Goal: Transaction & Acquisition: Book appointment/travel/reservation

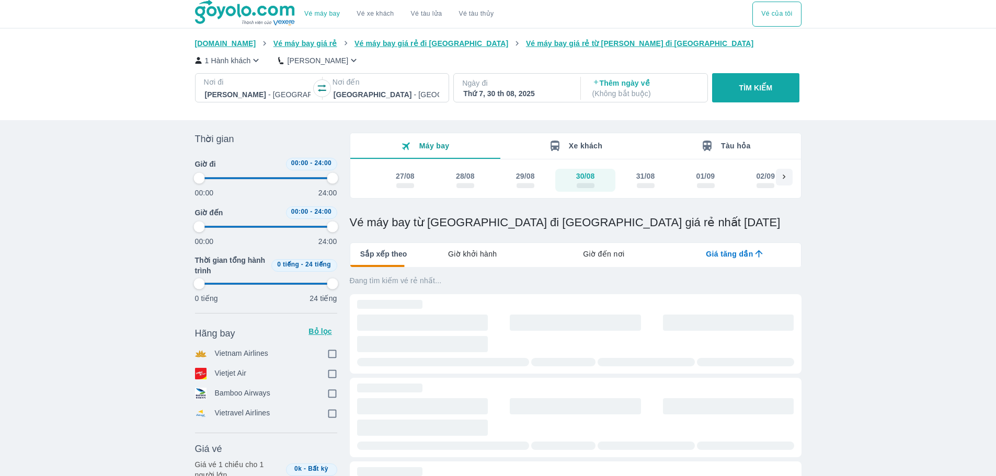
type input "97.9166666666667"
checkbox input "true"
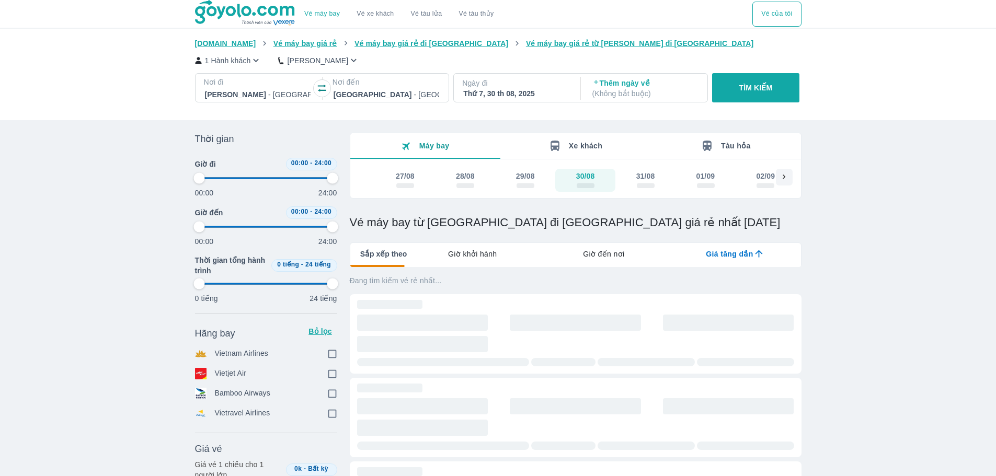
checkbox input "true"
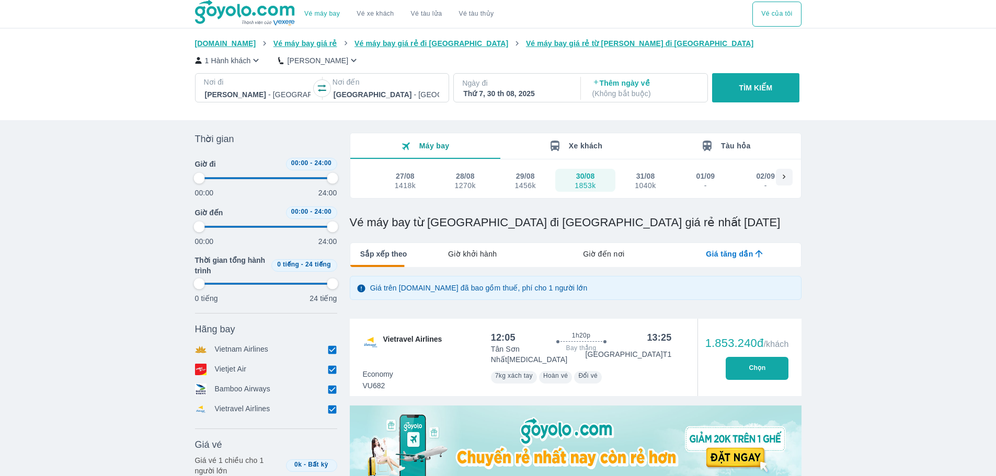
type input "97.9166666666667"
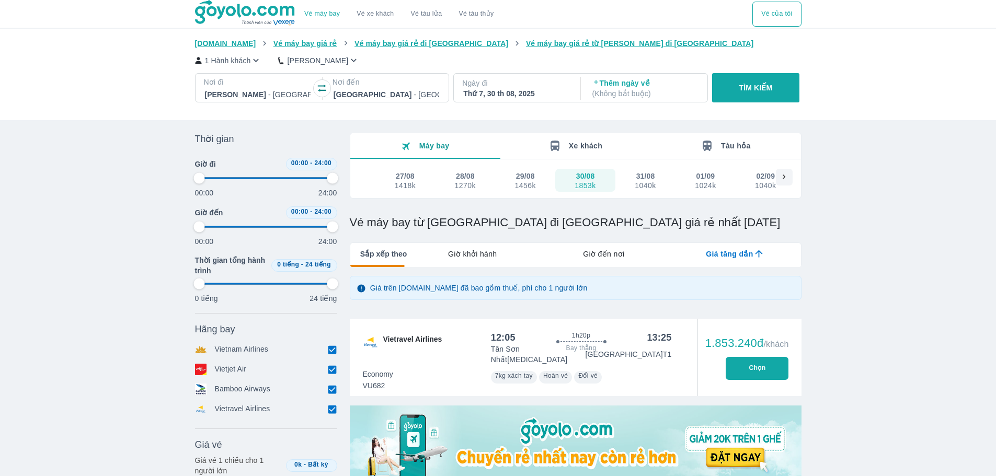
type input "97.9166666666667"
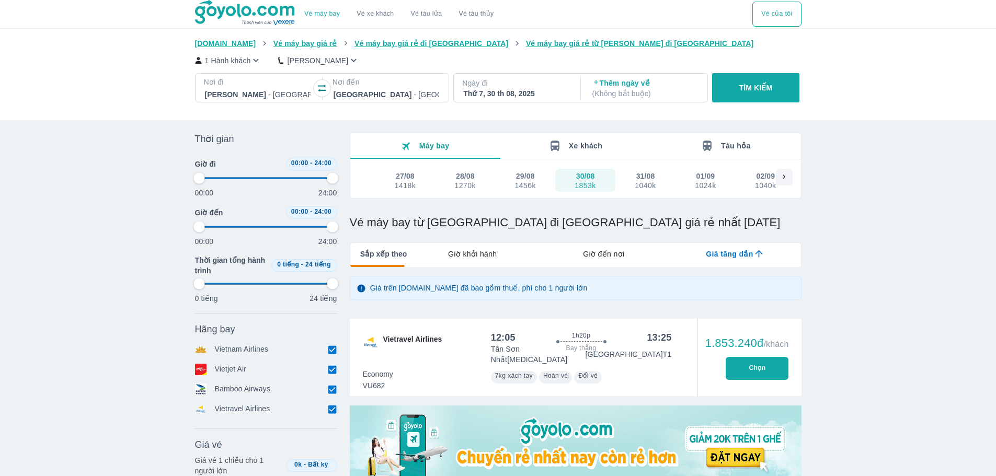
type input "97.9166666666667"
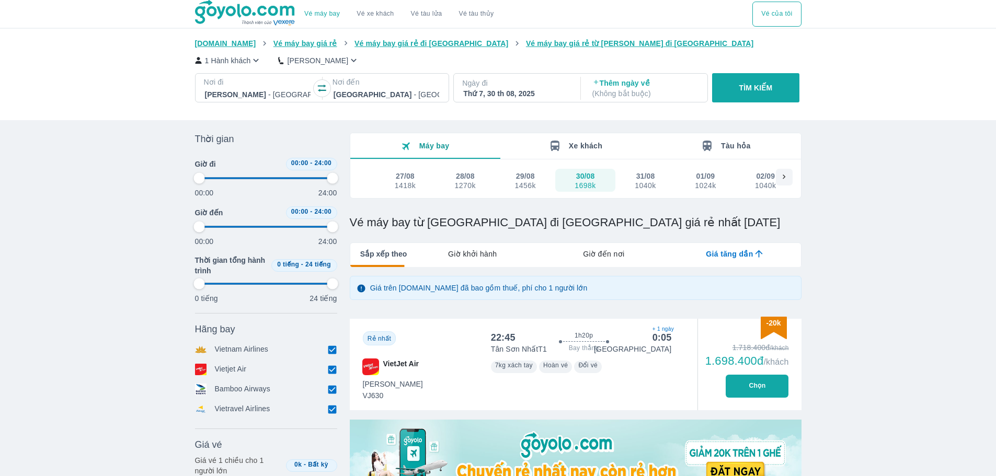
type input "97.9166666666667"
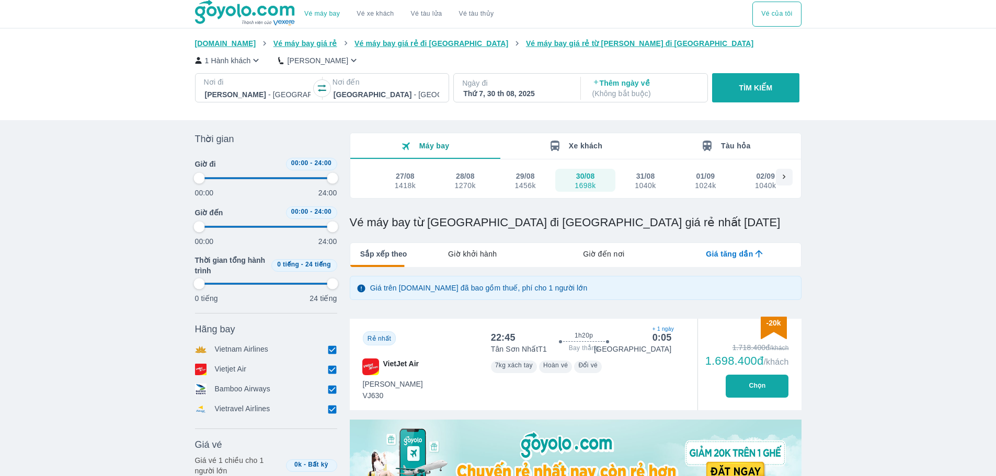
type input "97.9166666666667"
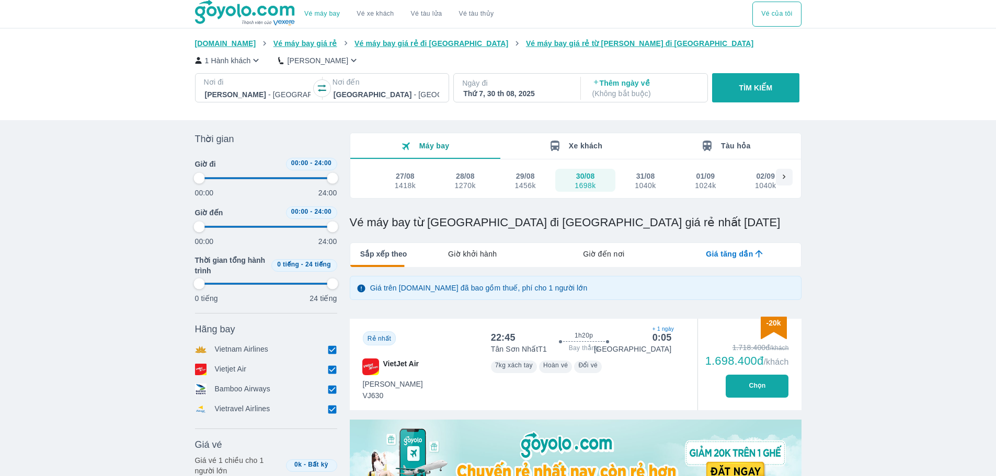
type input "97.9166666666667"
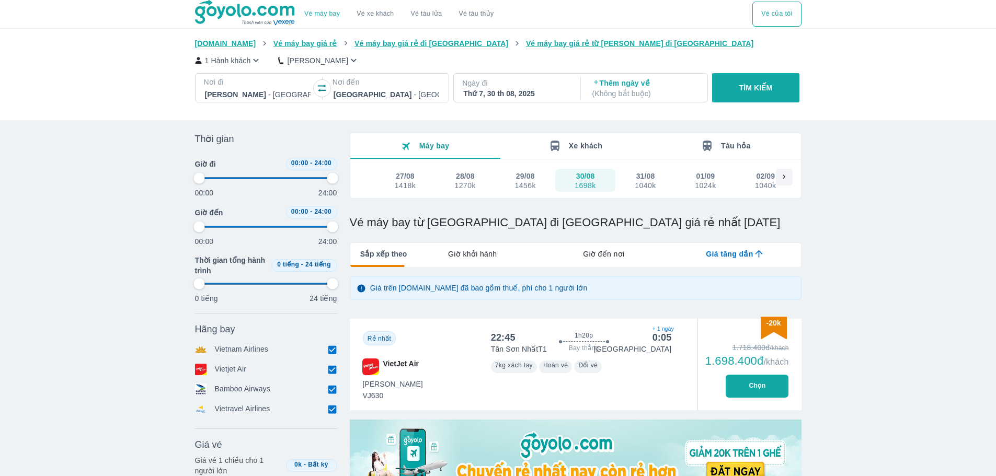
type input "97.9166666666667"
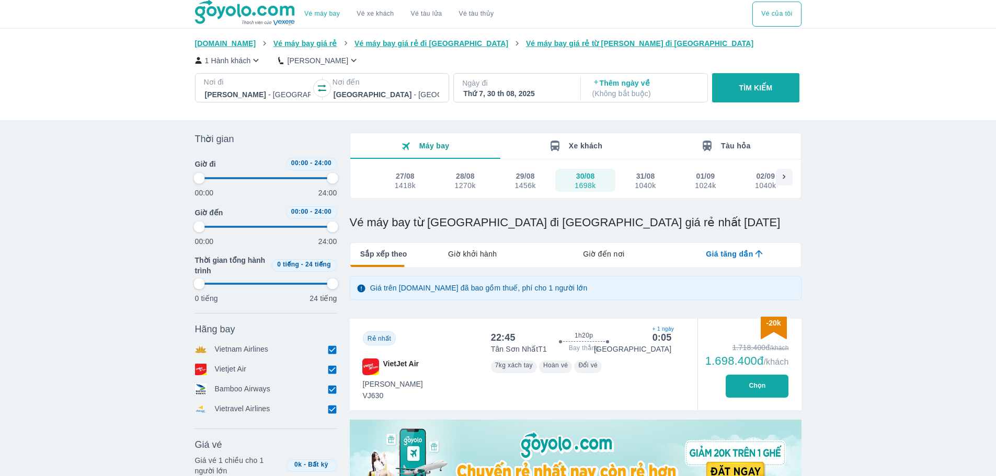
type input "97.9166666666667"
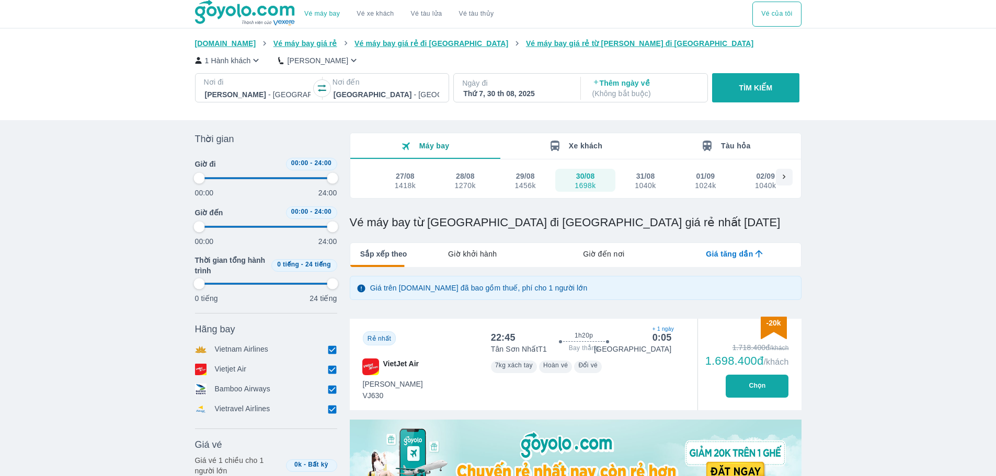
type input "97.9166666666667"
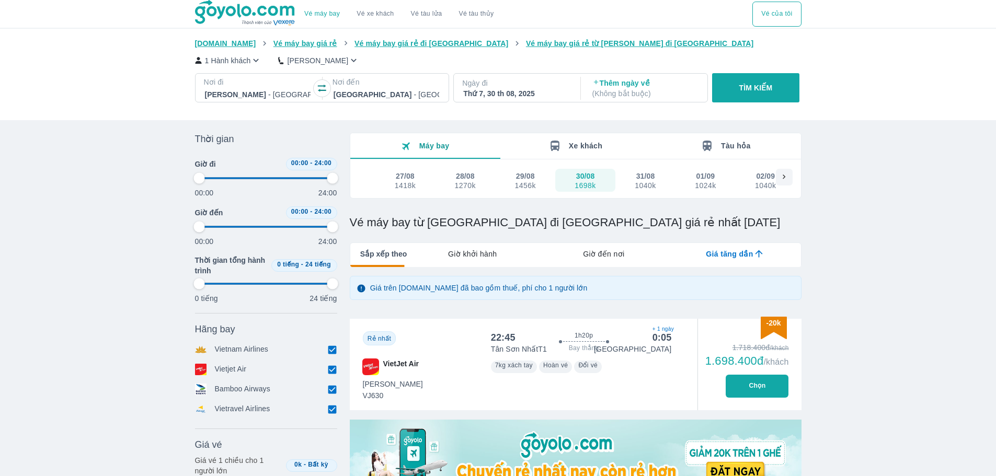
type input "97.9166666666667"
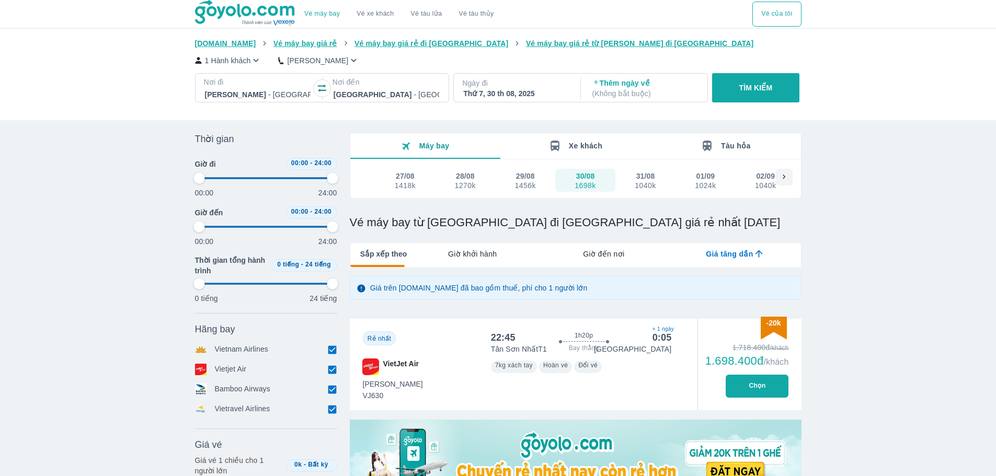
type input "97.9166666666667"
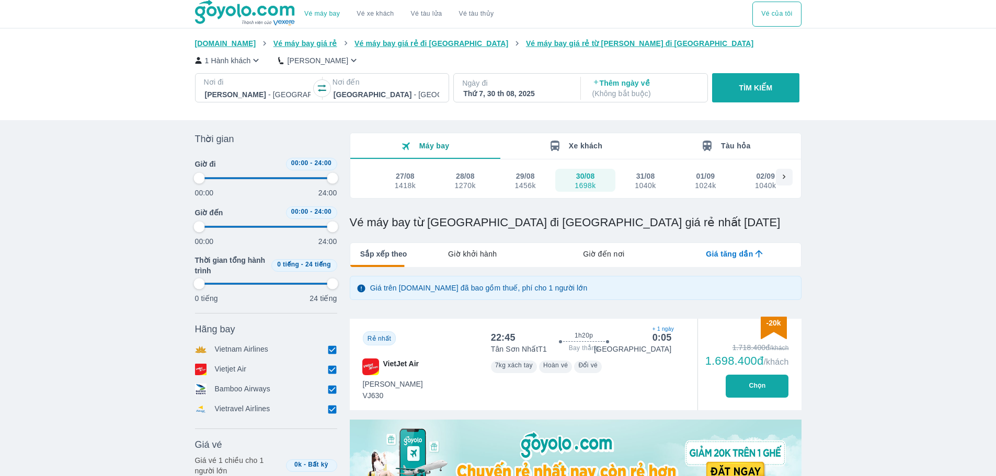
type input "97.9166666666667"
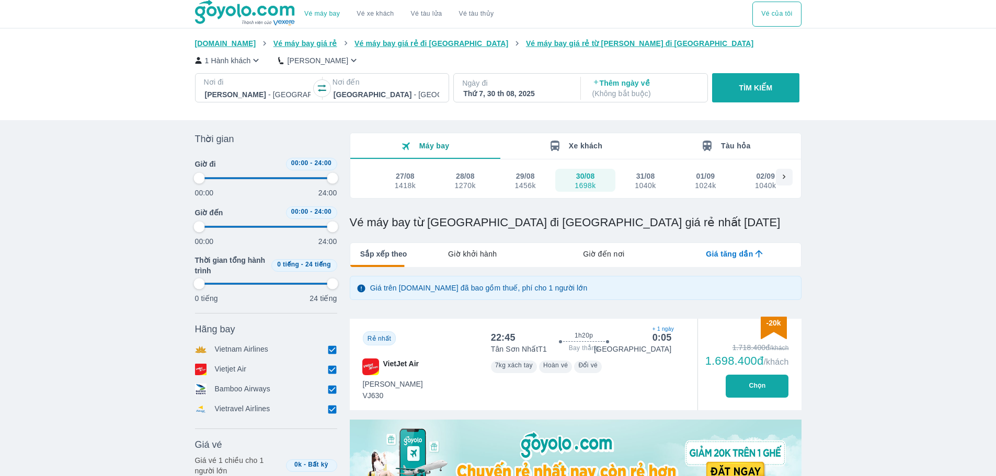
type input "97.9166666666667"
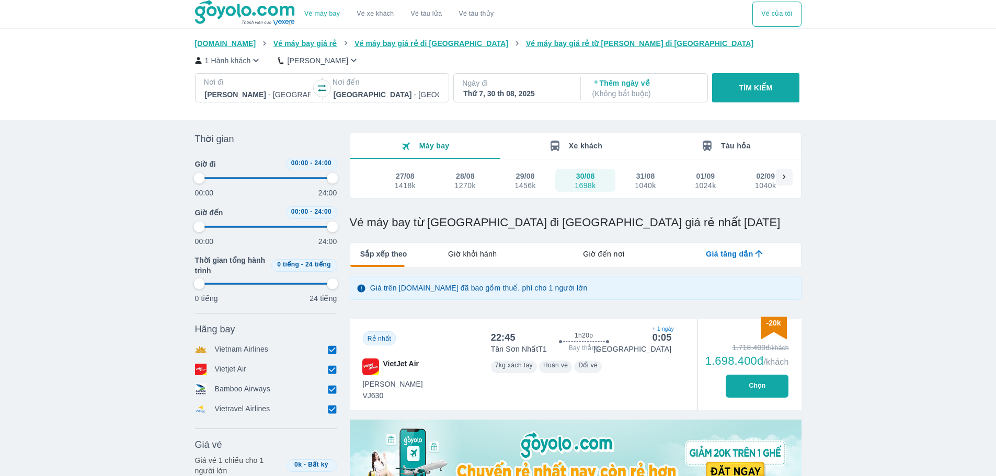
type input "97.9166666666667"
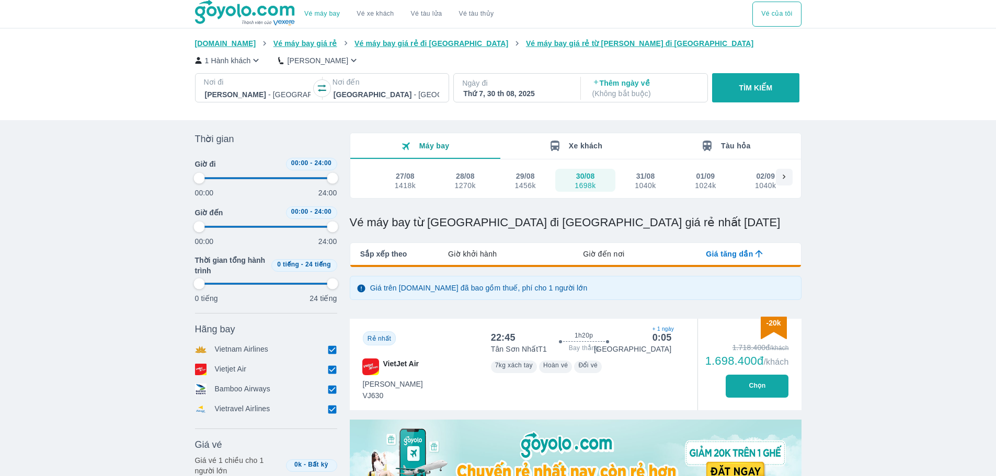
type input "97.9166666666667"
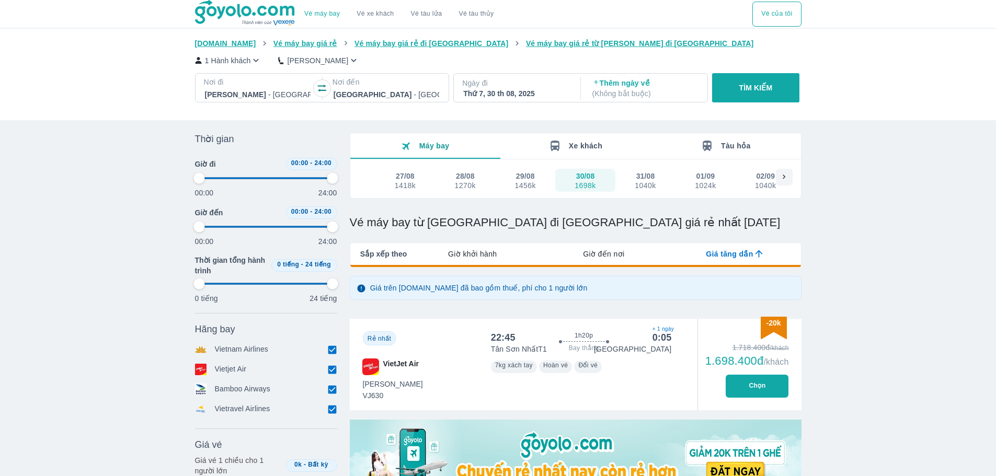
type input "97.9166666666667"
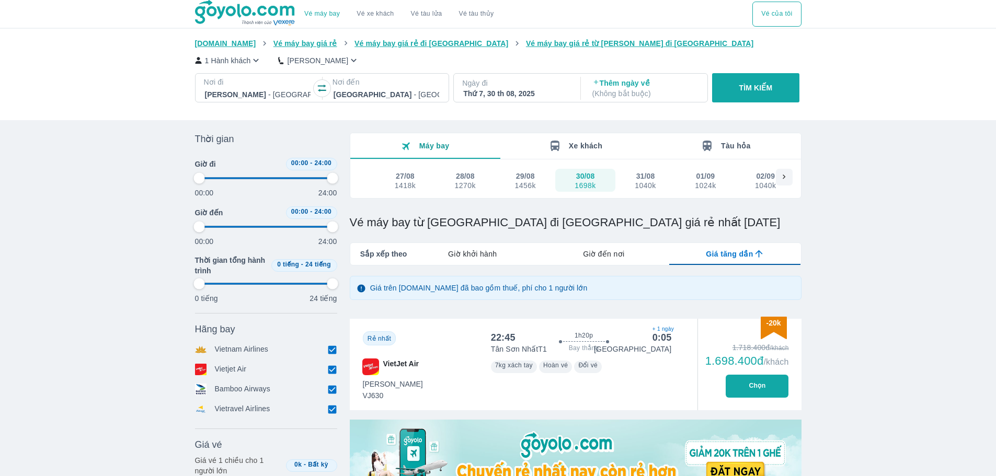
type input "97.9166666666667"
click at [514, 184] on div "29/08 1456k" at bounding box center [525, 180] width 24 height 19
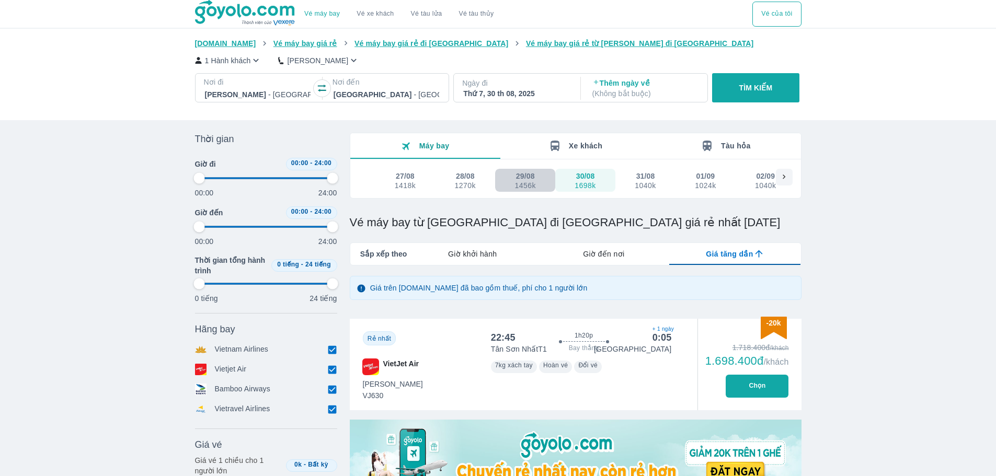
type input "97.9166666666667"
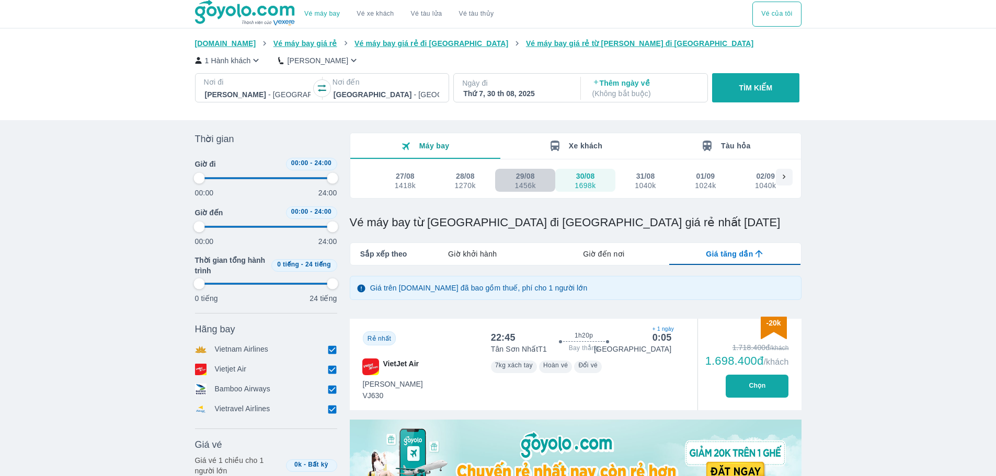
type input "97.9166666666667"
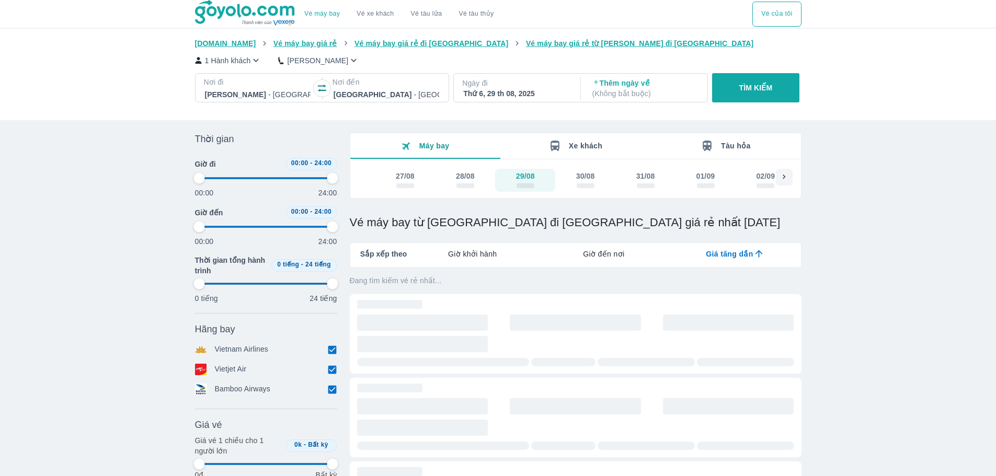
type input "97.9166666666667"
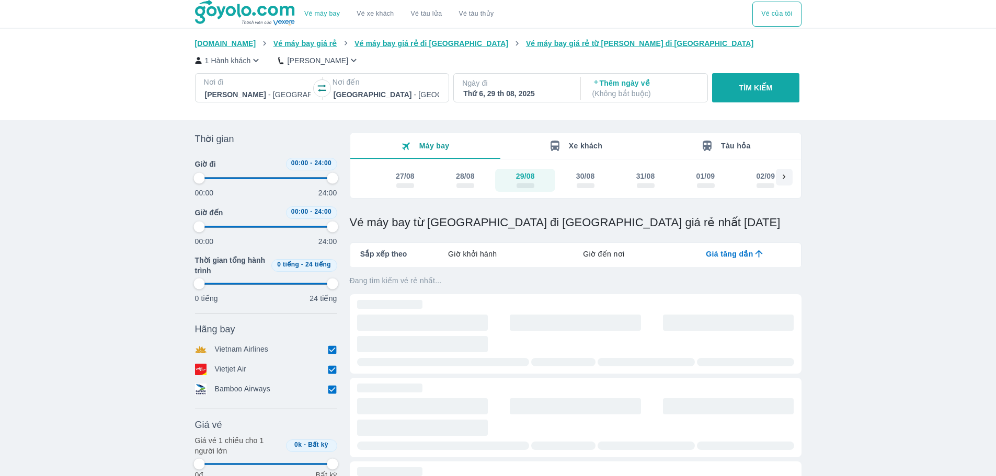
type input "97.9166666666667"
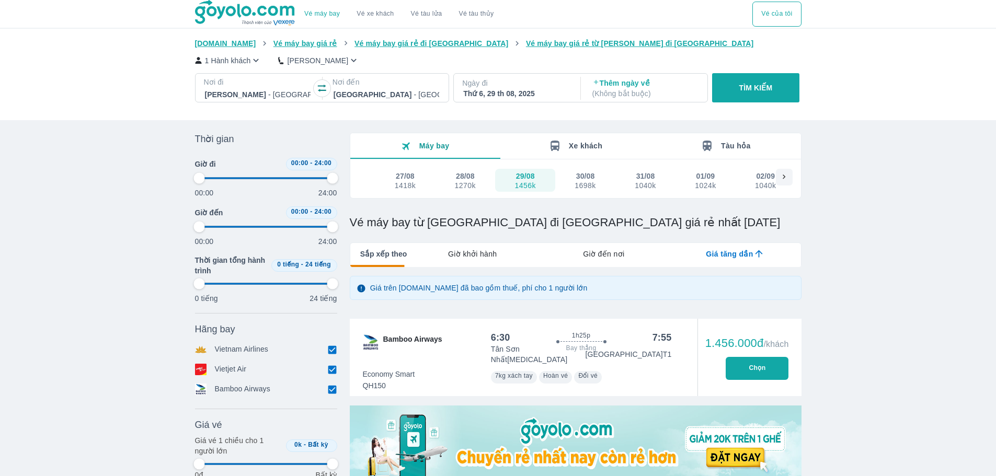
type input "97.9166666666667"
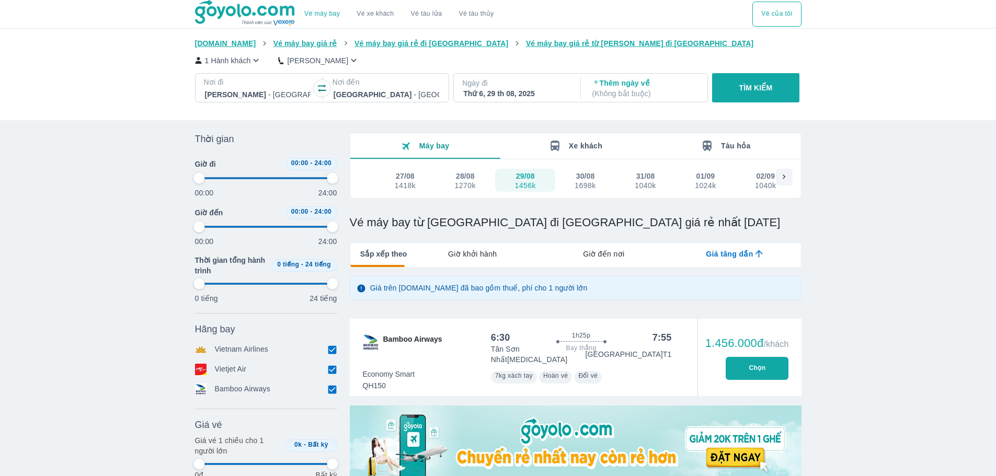
type input "97.9166666666667"
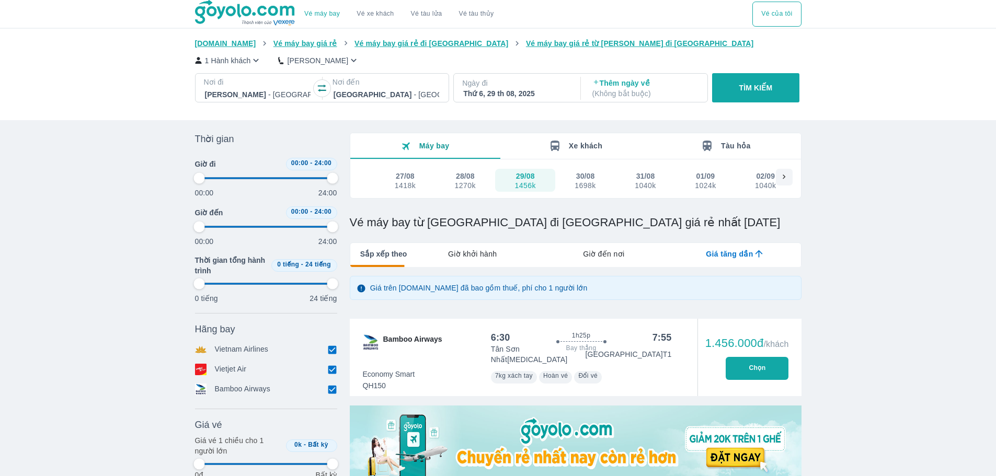
type input "97.9166666666667"
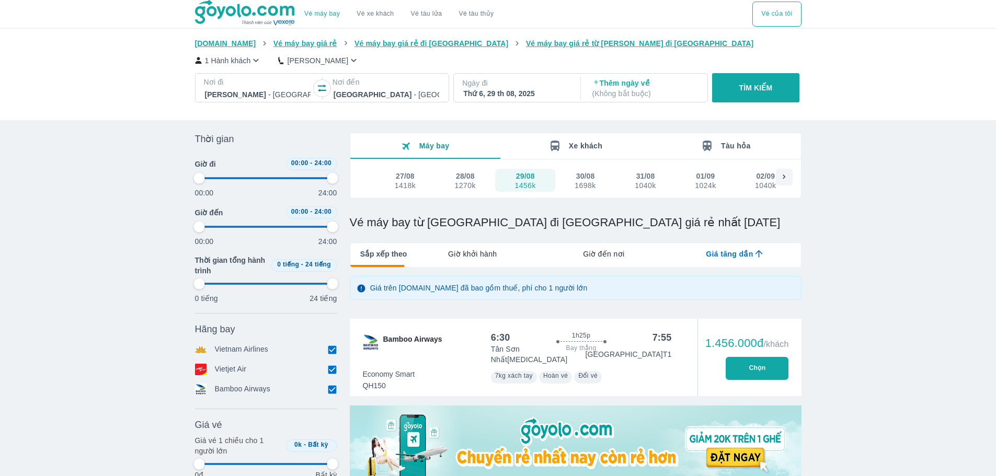
type input "97.9166666666667"
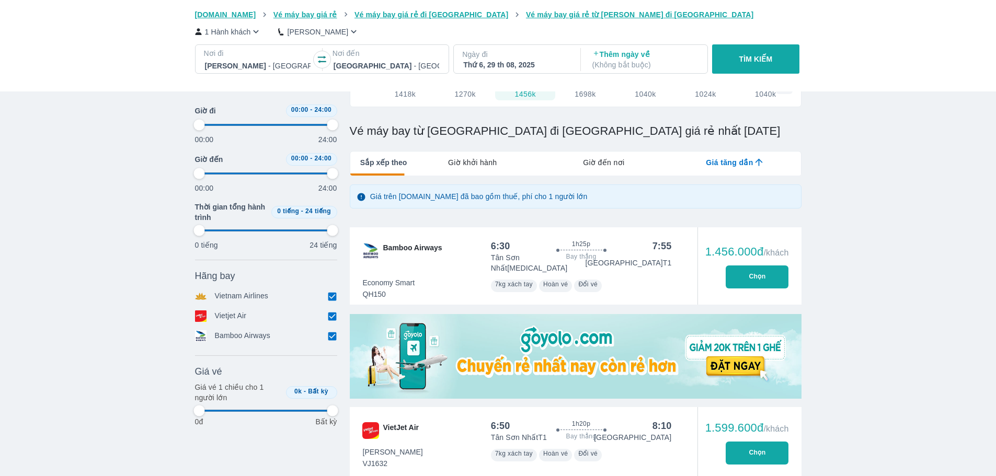
type input "97.9166666666667"
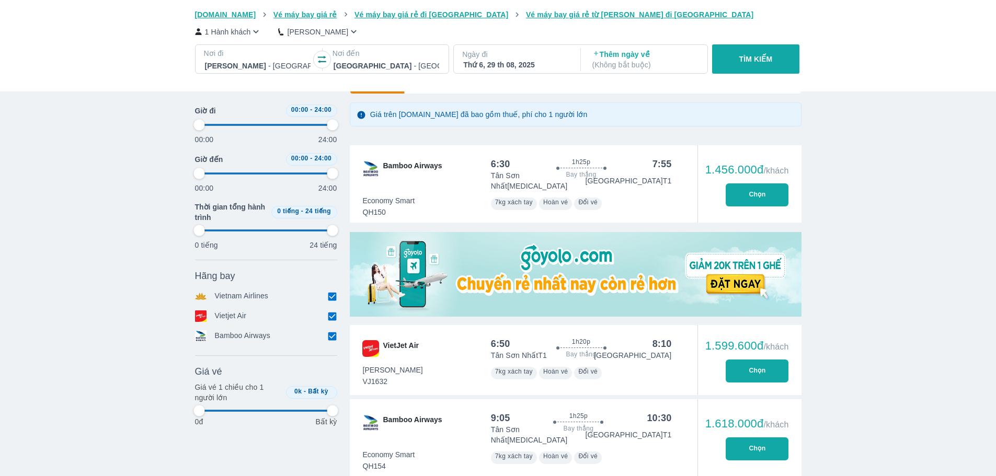
type input "97.9166666666667"
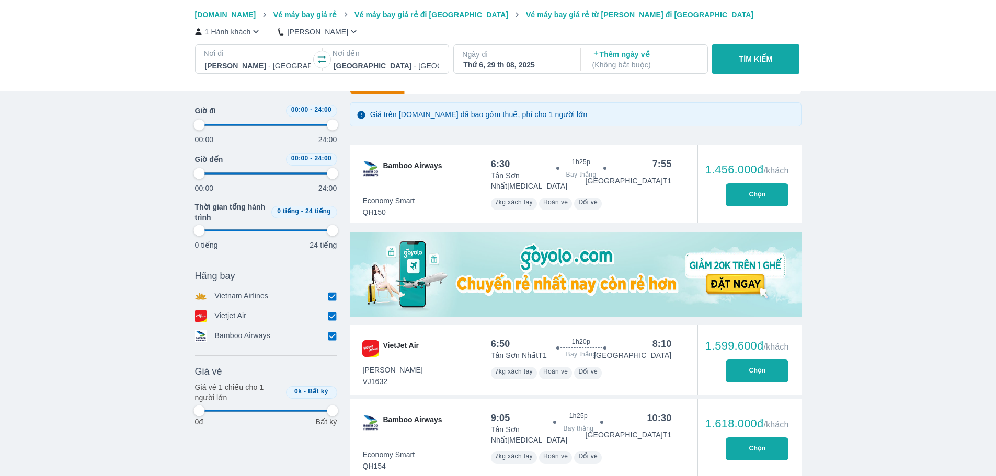
type input "97.9166666666667"
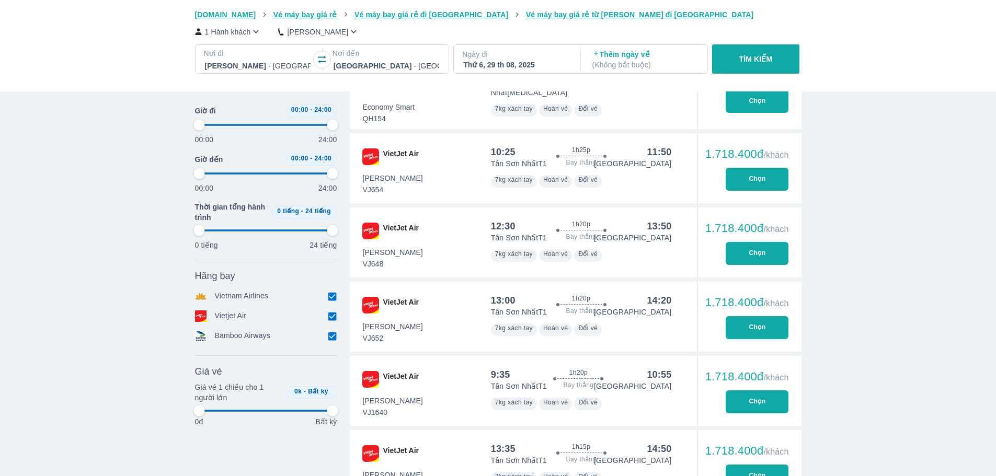
type input "97.9166666666667"
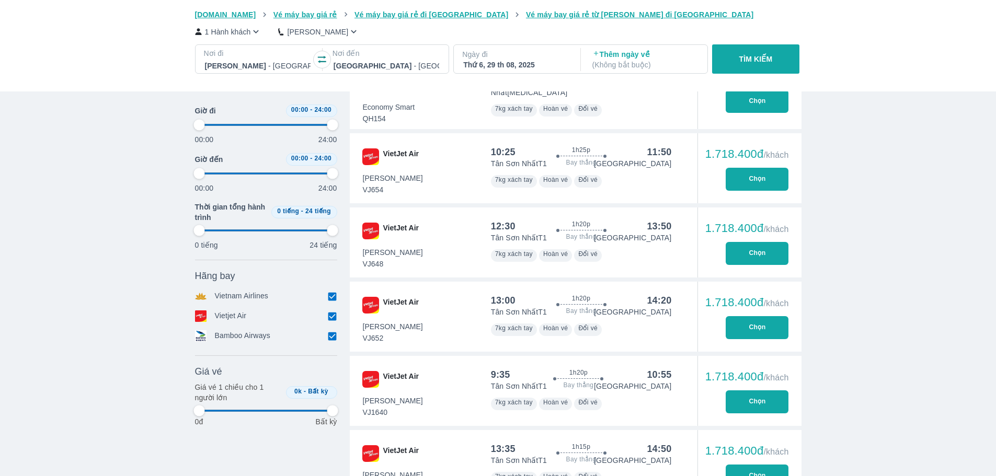
type input "97.9166666666667"
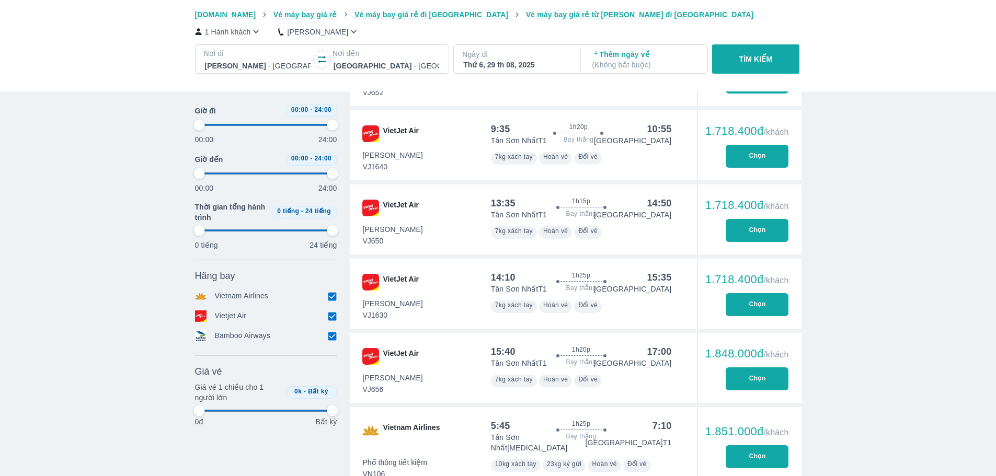
type input "97.9166666666667"
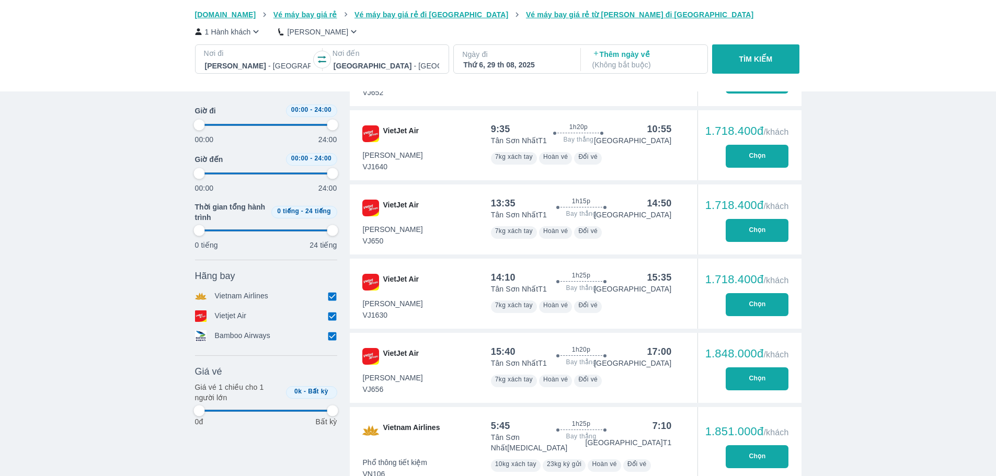
type input "97.9166666666667"
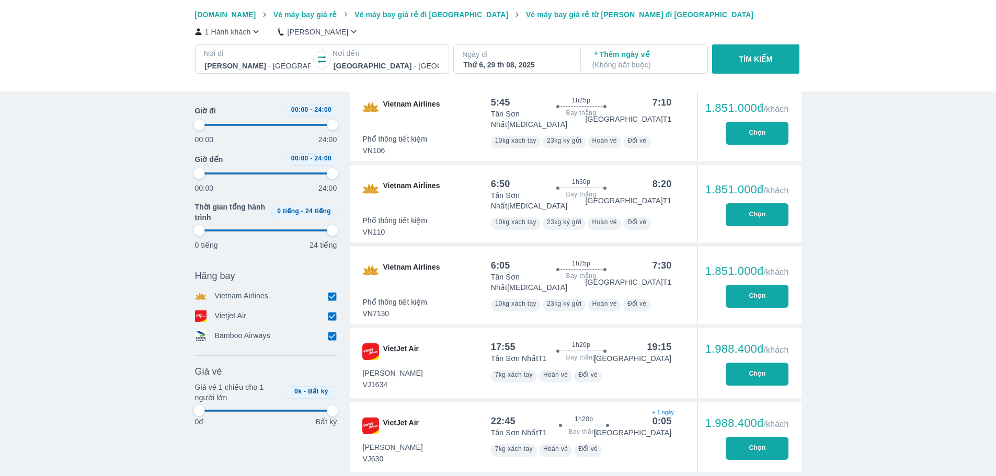
scroll to position [1170, 0]
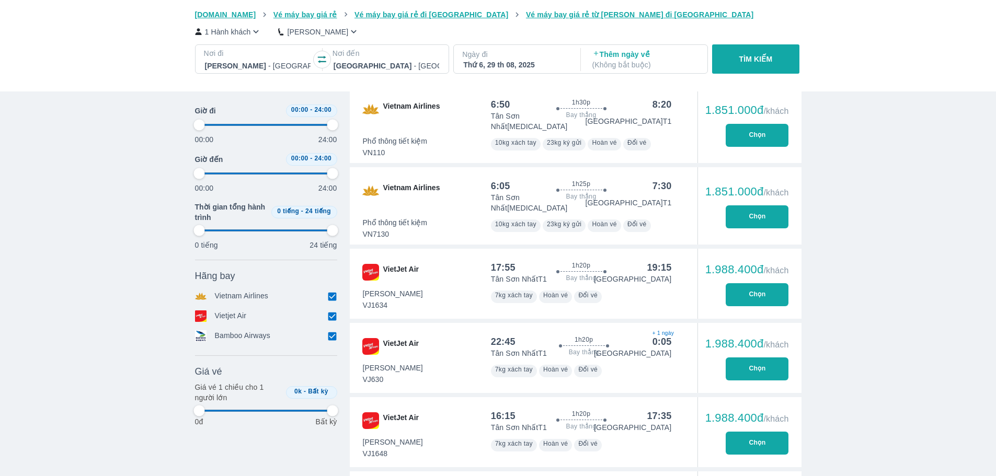
type input "97.9166666666667"
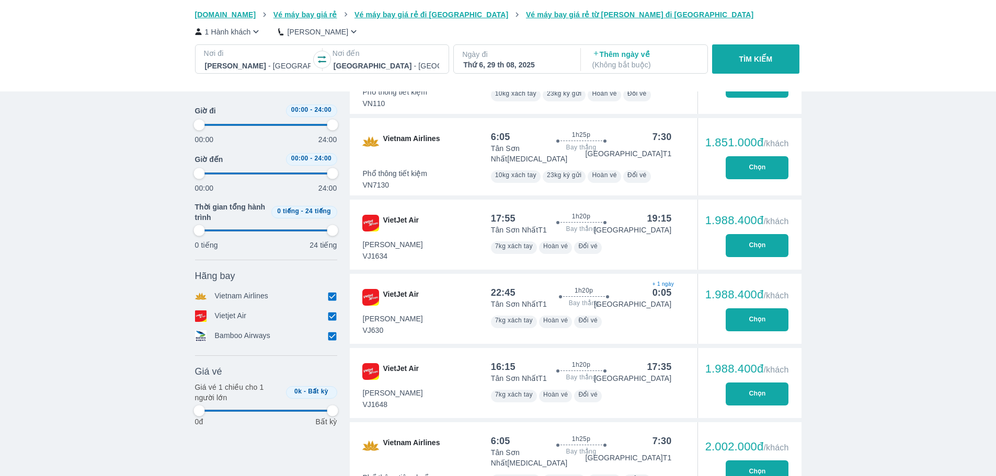
type input "97.9166666666667"
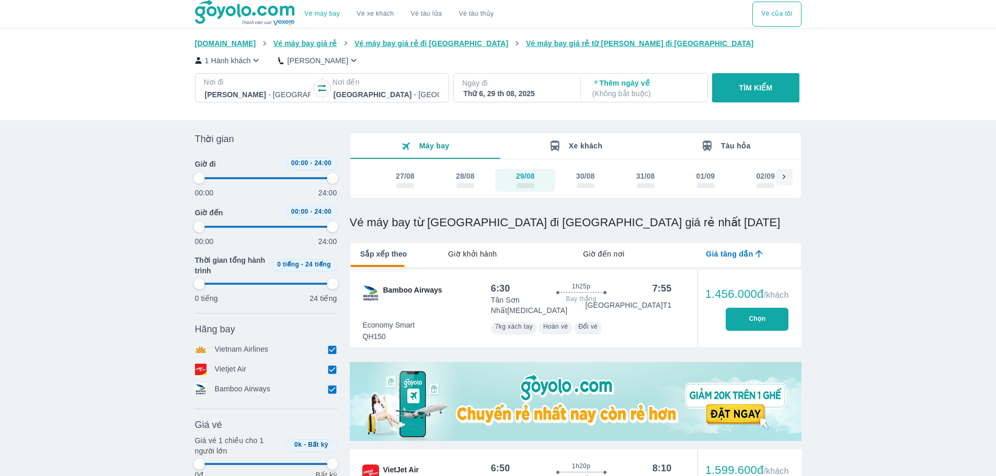
type input "97.9166666666667"
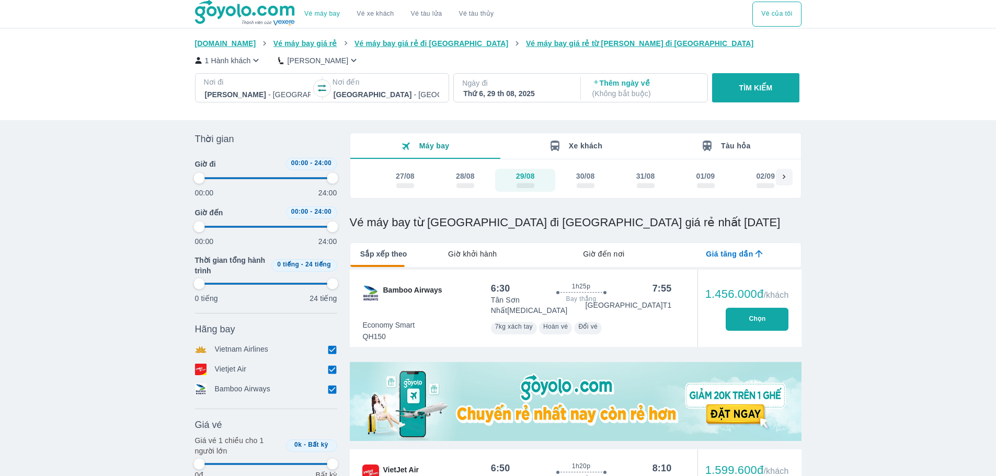
type input "97.9166666666667"
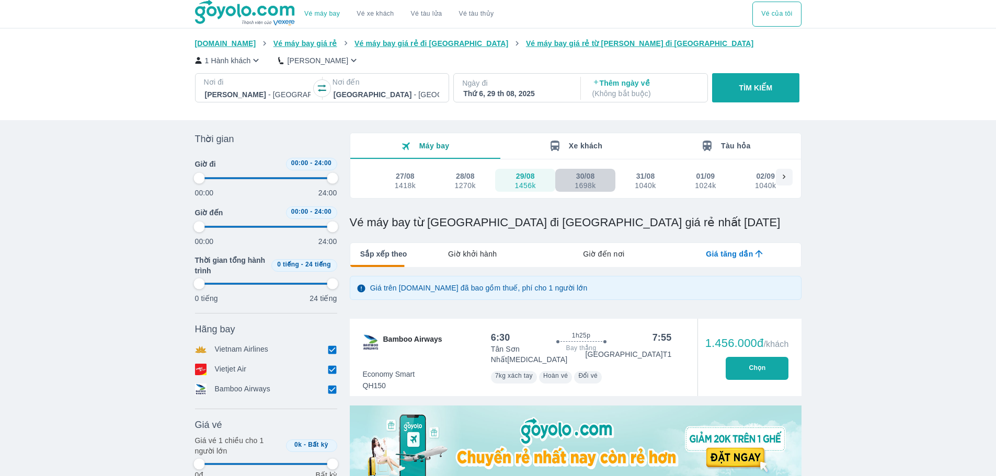
click at [575, 184] on div "1698k" at bounding box center [585, 185] width 21 height 8
type input "97.9166666666667"
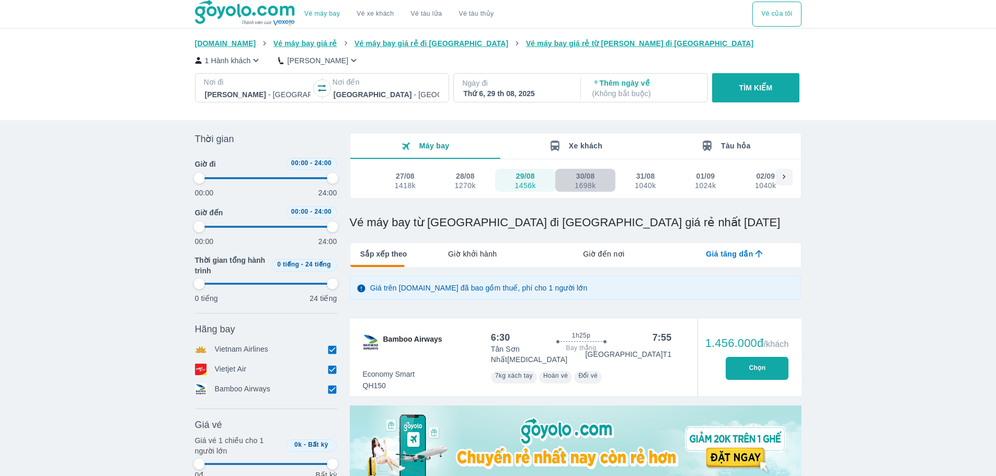
type input "97.9166666666667"
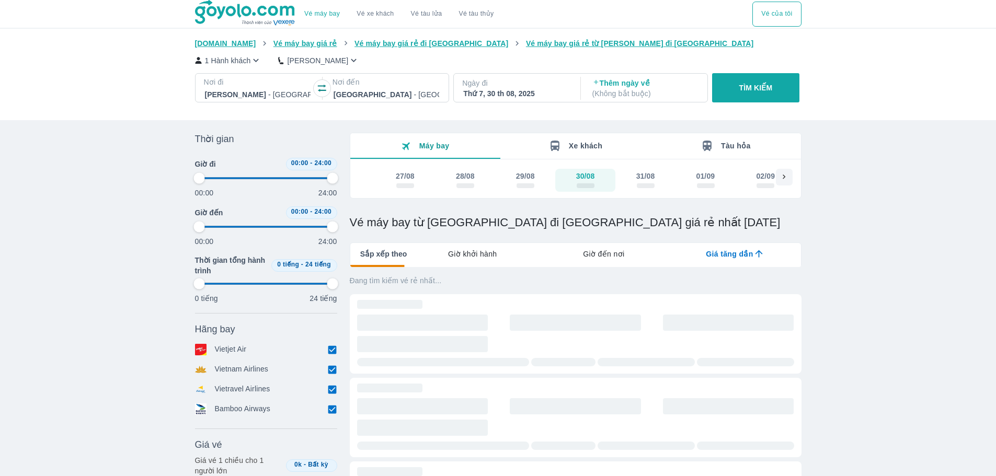
type input "97.9166666666667"
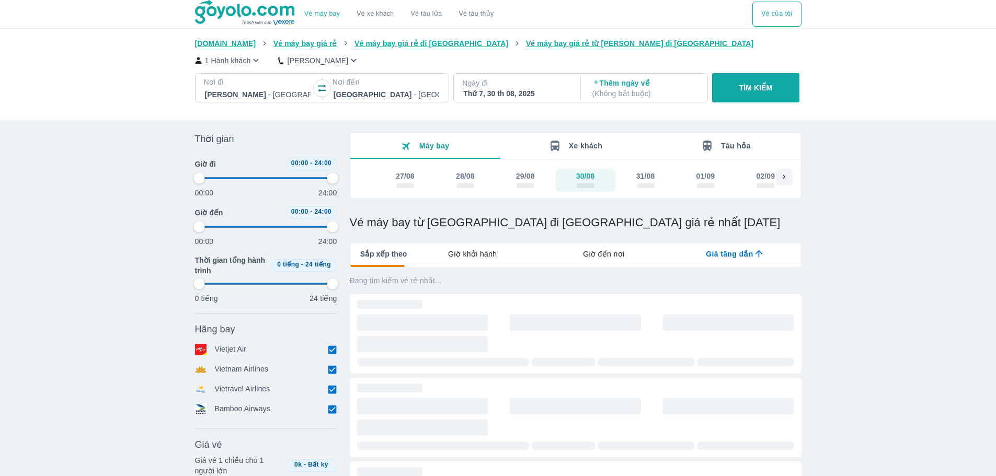
type input "97.9166666666667"
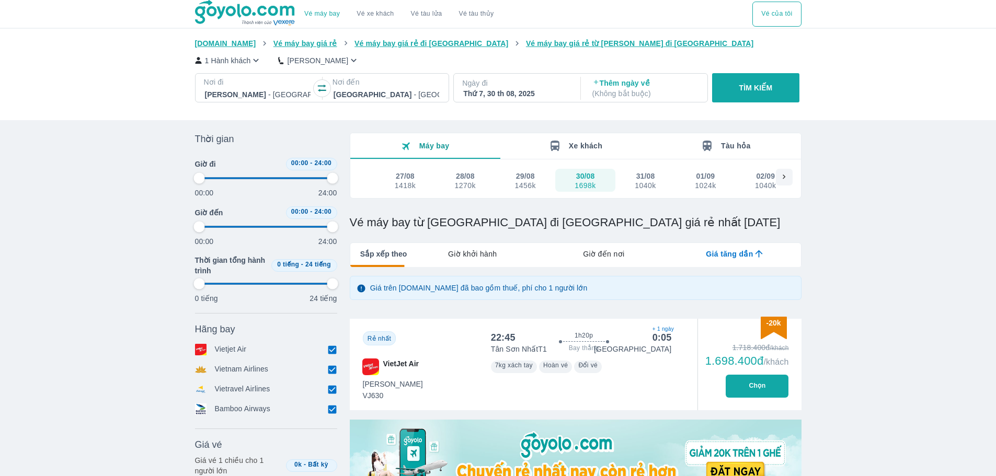
type input "97.9166666666667"
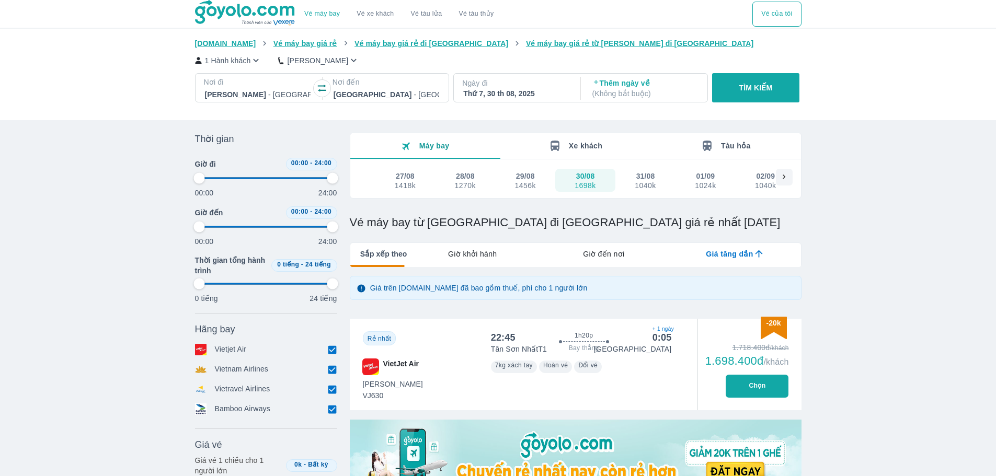
type input "97.9166666666667"
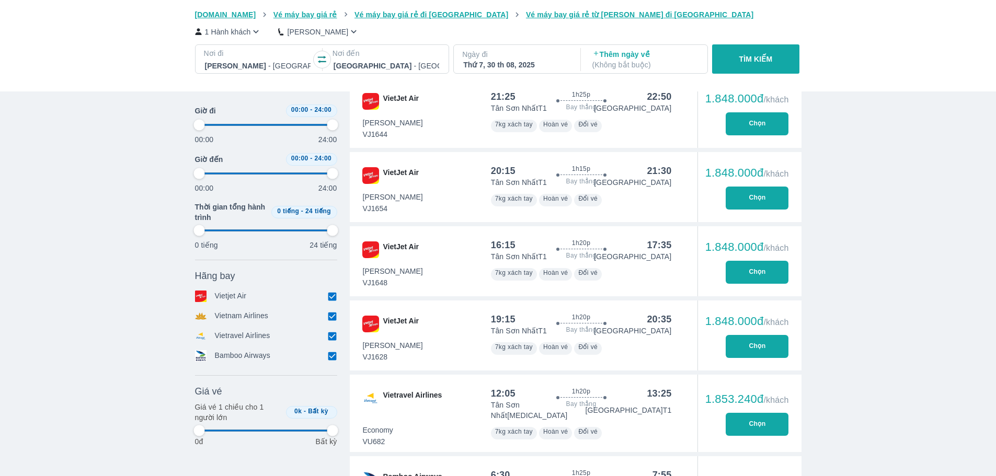
type input "97.9166666666667"
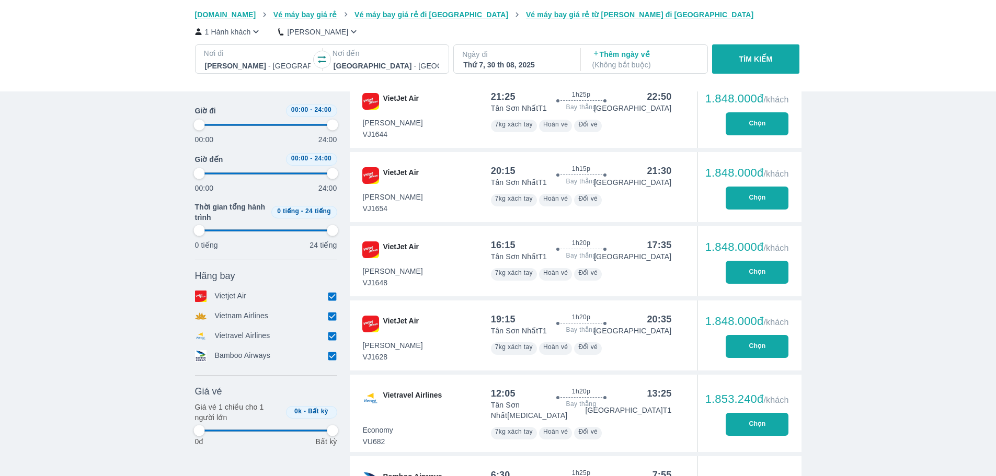
type input "97.9166666666667"
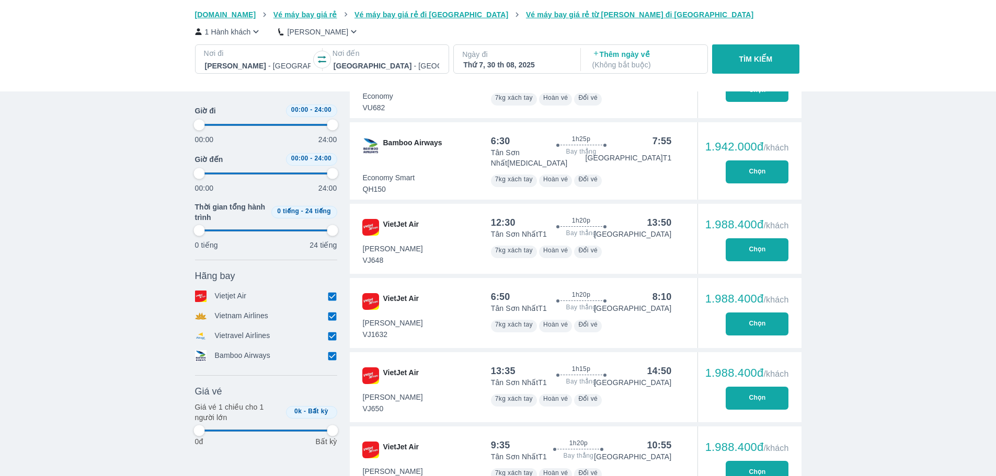
type input "97.9166666666667"
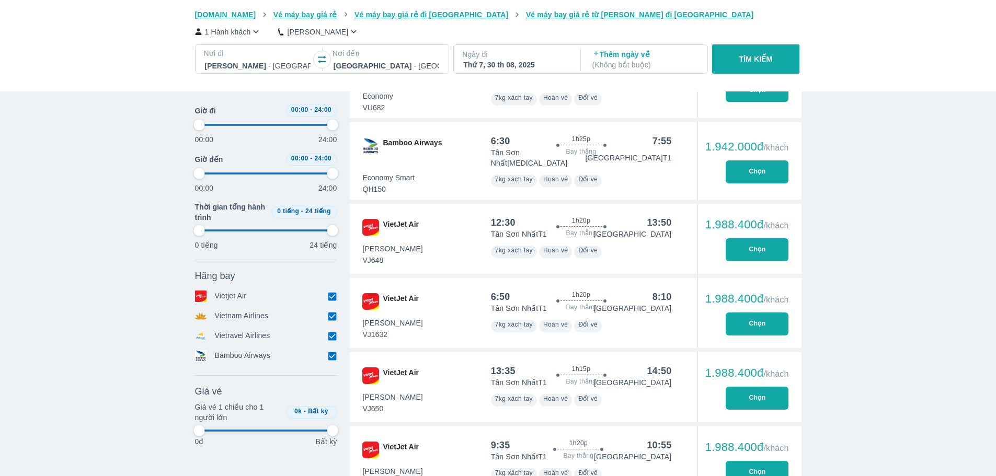
type input "97.9166666666667"
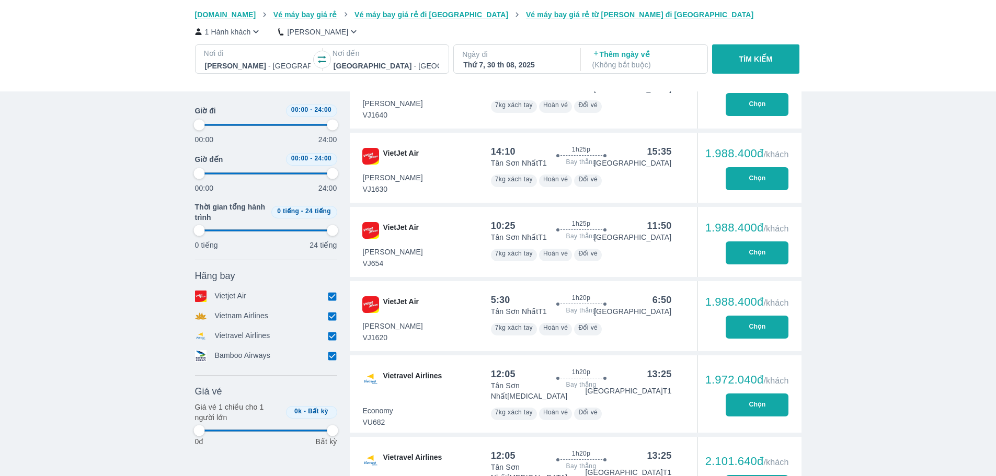
type input "97.9166666666667"
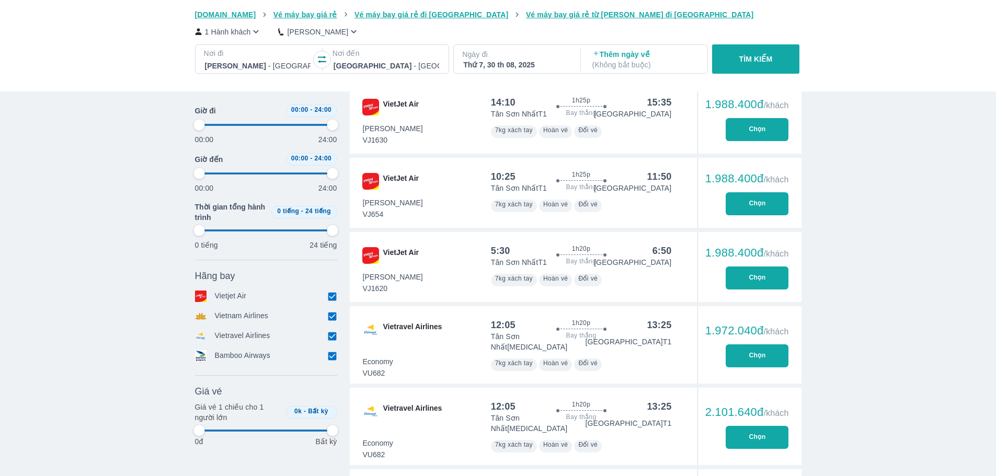
type input "97.9166666666667"
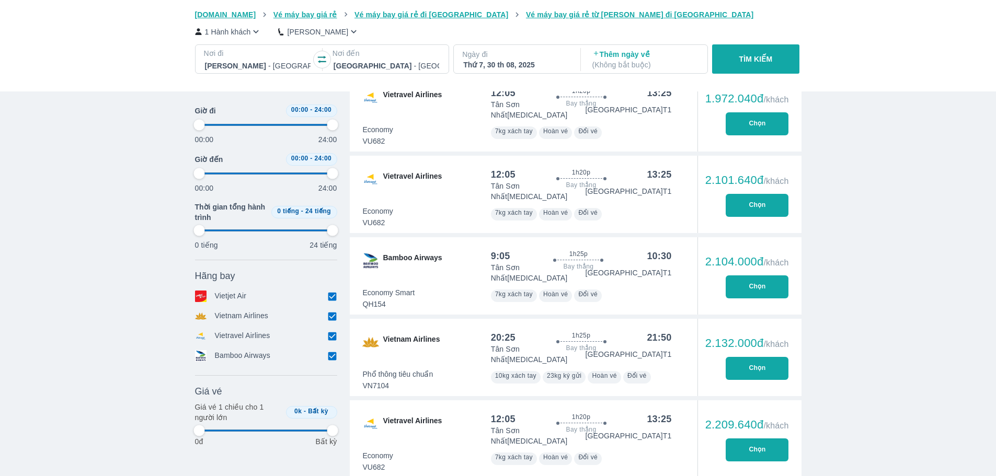
type input "97.9166666666667"
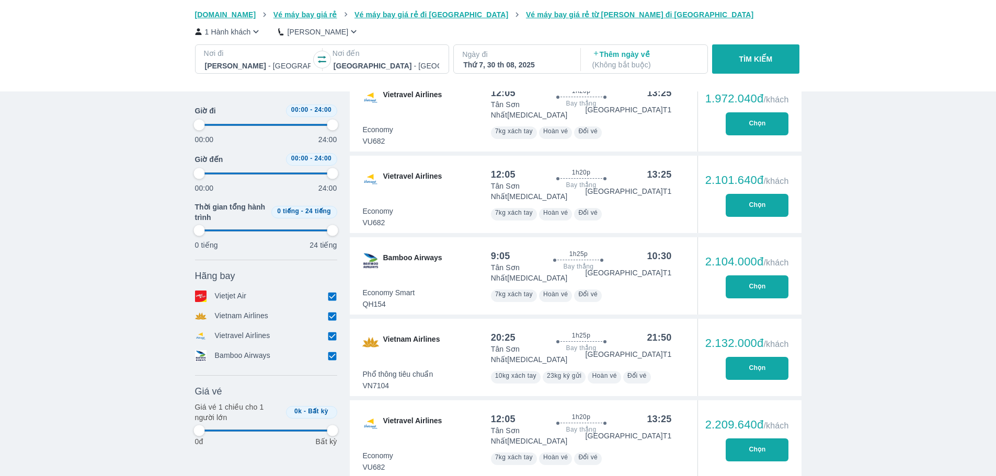
type input "97.9166666666667"
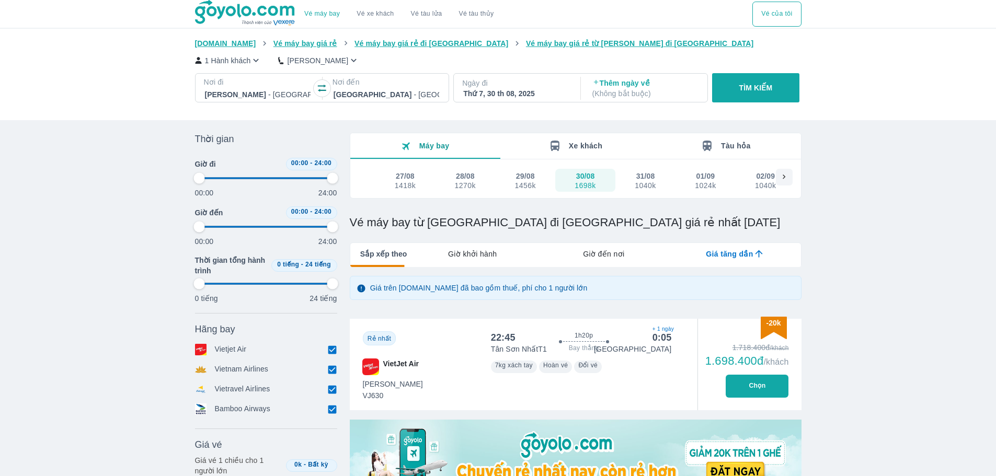
type input "97.9166666666667"
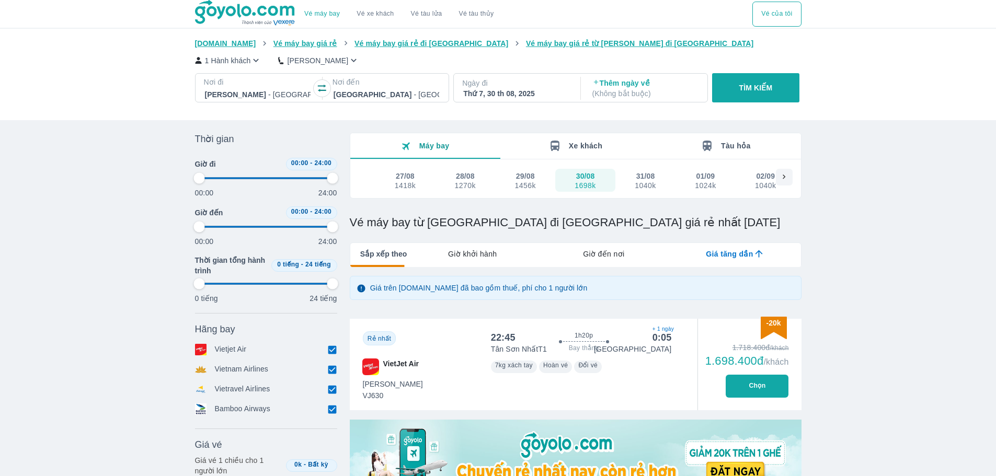
type input "97.9166666666667"
click at [641, 175] on div "31/08" at bounding box center [645, 176] width 19 height 10
click at [690, 177] on button "01/09 1024k" at bounding box center [705, 180] width 60 height 23
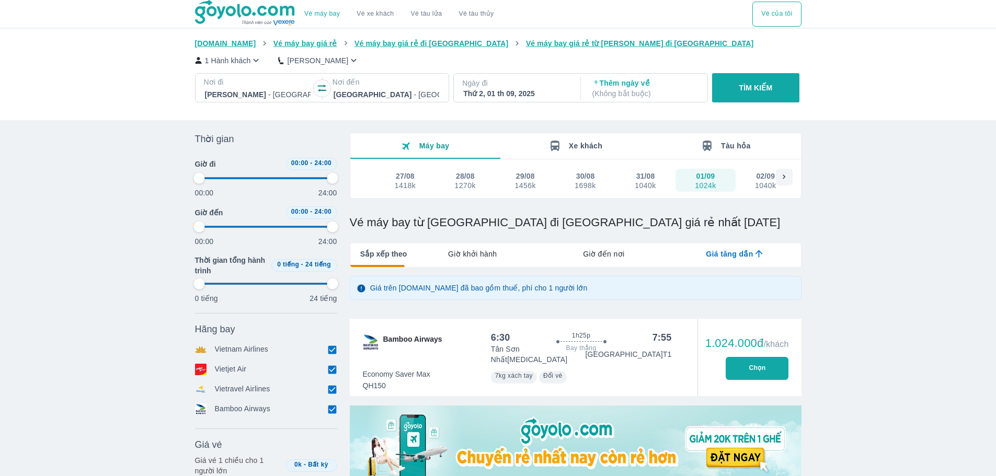
click at [318, 89] on icon "button" at bounding box center [322, 88] width 10 height 10
click at [792, 85] on button "TÌM KIẾM" at bounding box center [755, 87] width 87 height 29
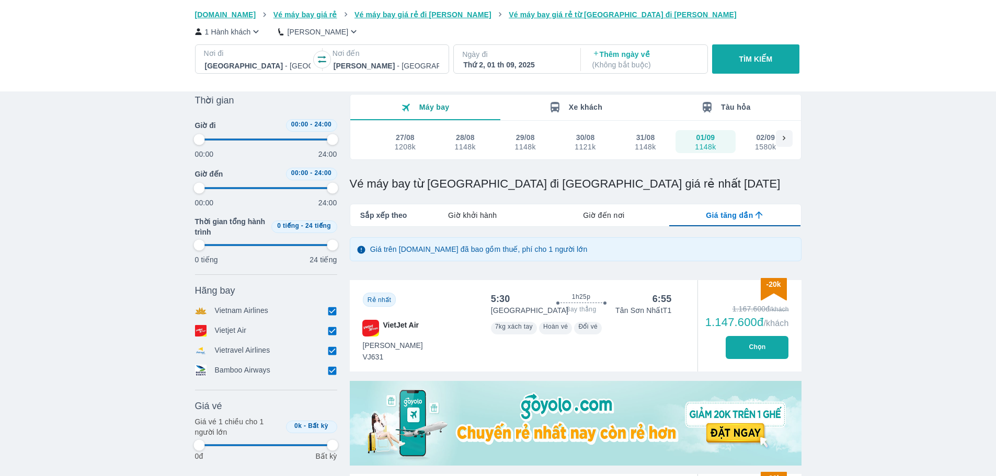
scroll to position [15, 0]
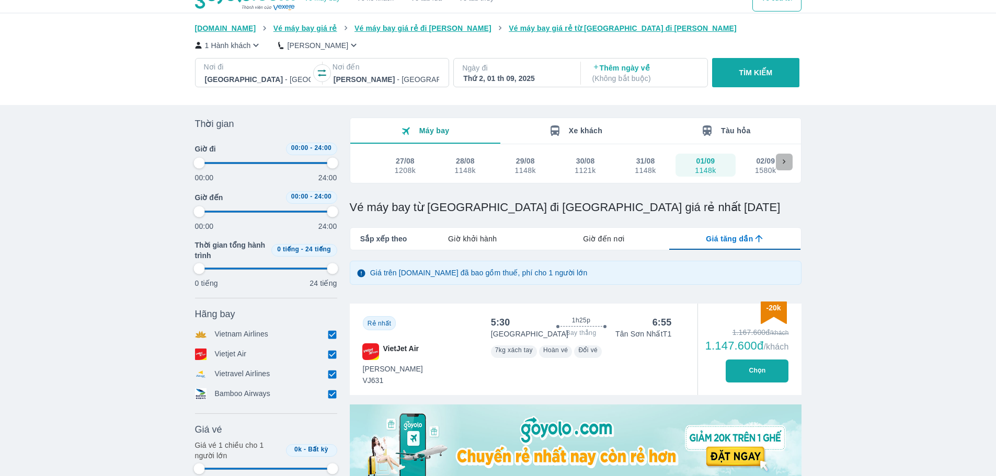
click at [786, 167] on icon at bounding box center [783, 161] width 9 height 9
click at [636, 149] on div "Máy bay Xe khách Tàu hỏa 27/08 1208k 28/08 1148k 29/08 1148k 30/08 1121k 31/08 …" at bounding box center [576, 151] width 452 height 66
click at [321, 75] on icon "button" at bounding box center [322, 73] width 10 height 10
click at [735, 68] on button "TÌM KIẾM" at bounding box center [755, 72] width 87 height 29
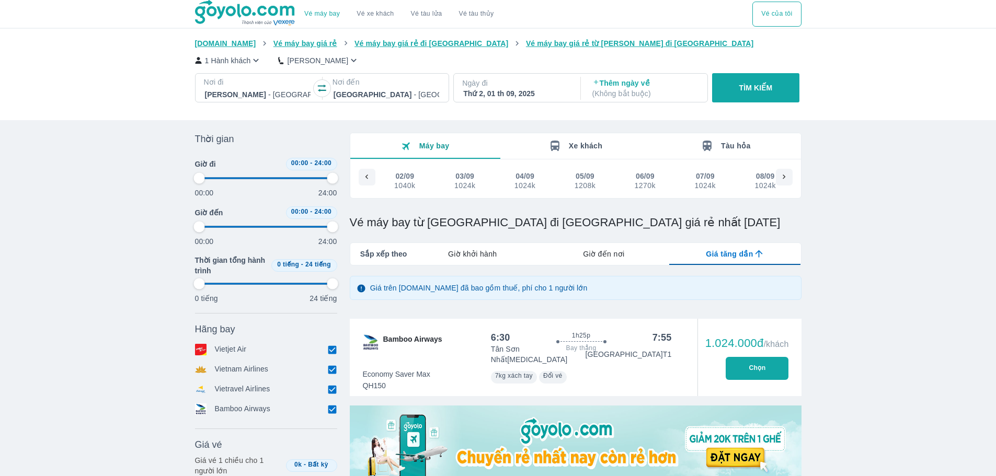
click at [640, 172] on div "06/09" at bounding box center [645, 176] width 19 height 10
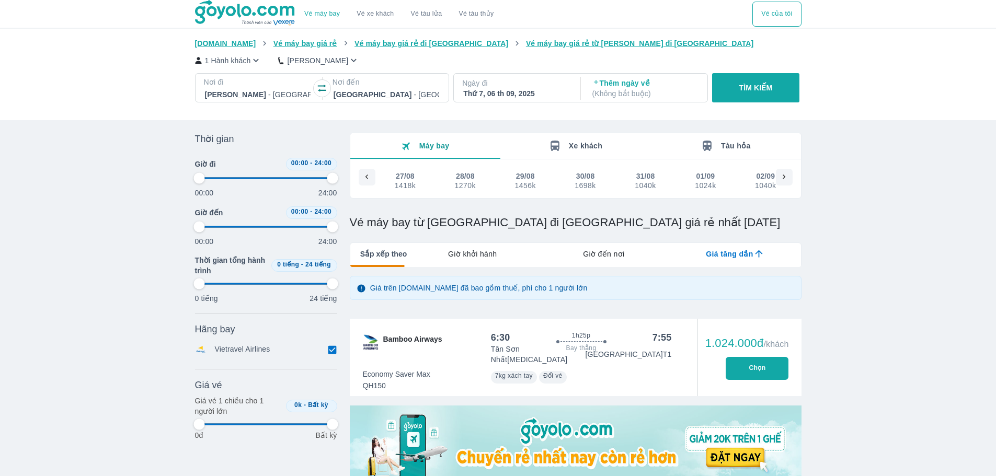
scroll to position [0, 282]
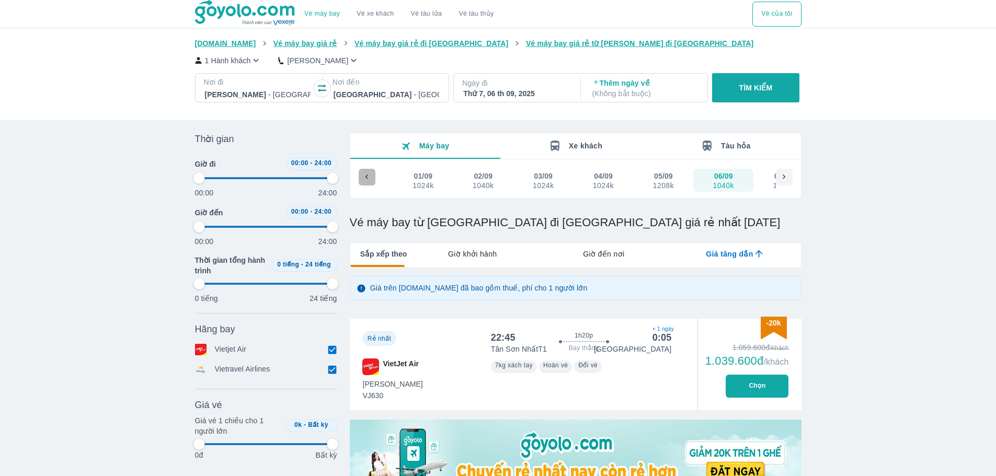
click at [366, 173] on div at bounding box center [367, 177] width 17 height 17
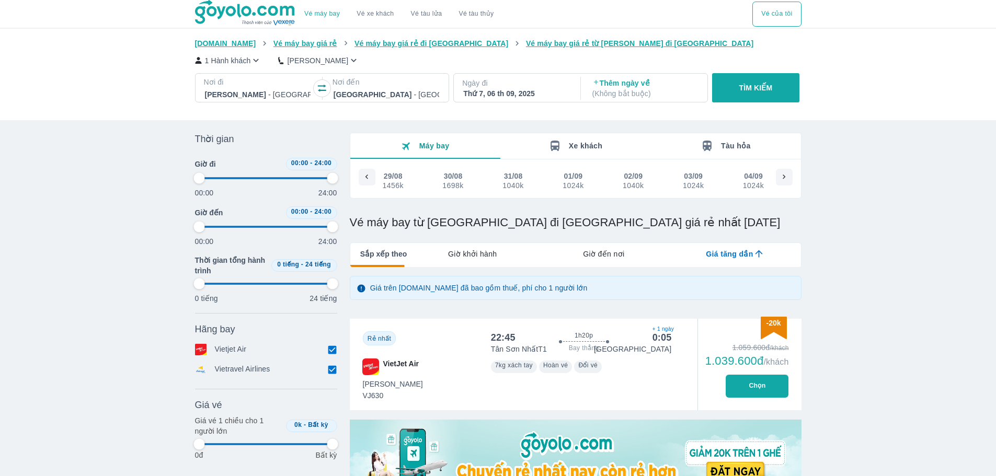
scroll to position [0, 0]
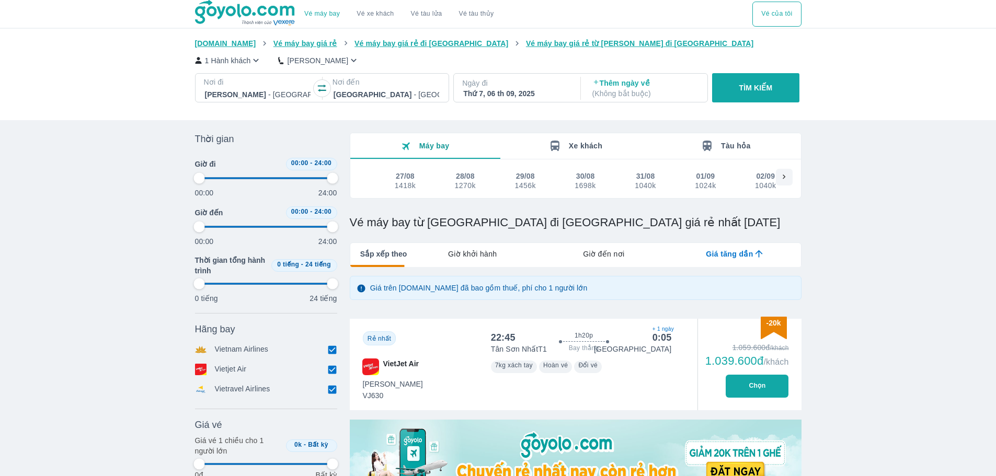
click at [582, 187] on div "1698k" at bounding box center [585, 185] width 21 height 8
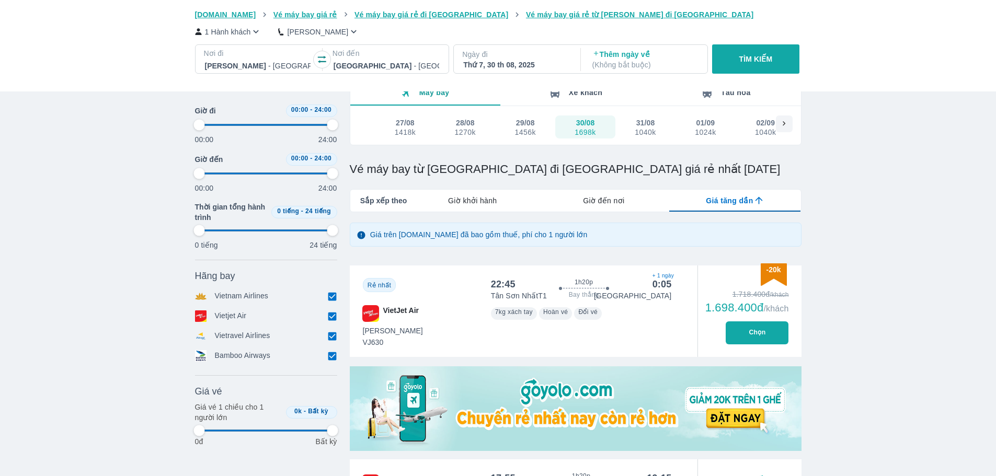
scroll to position [52, 0]
